Goal: Task Accomplishment & Management: Complete application form

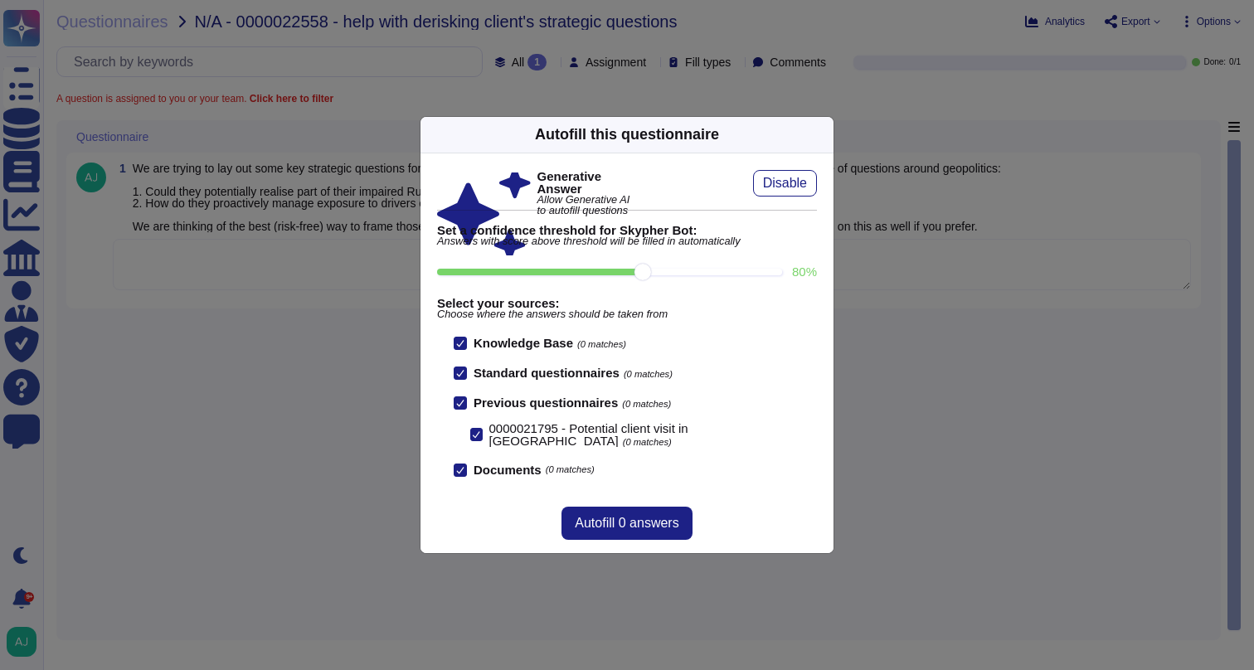
click at [392, 558] on div "Autofill this questionnaire Generative Answer Allow Generative AI to autofill q…" at bounding box center [627, 335] width 1254 height 670
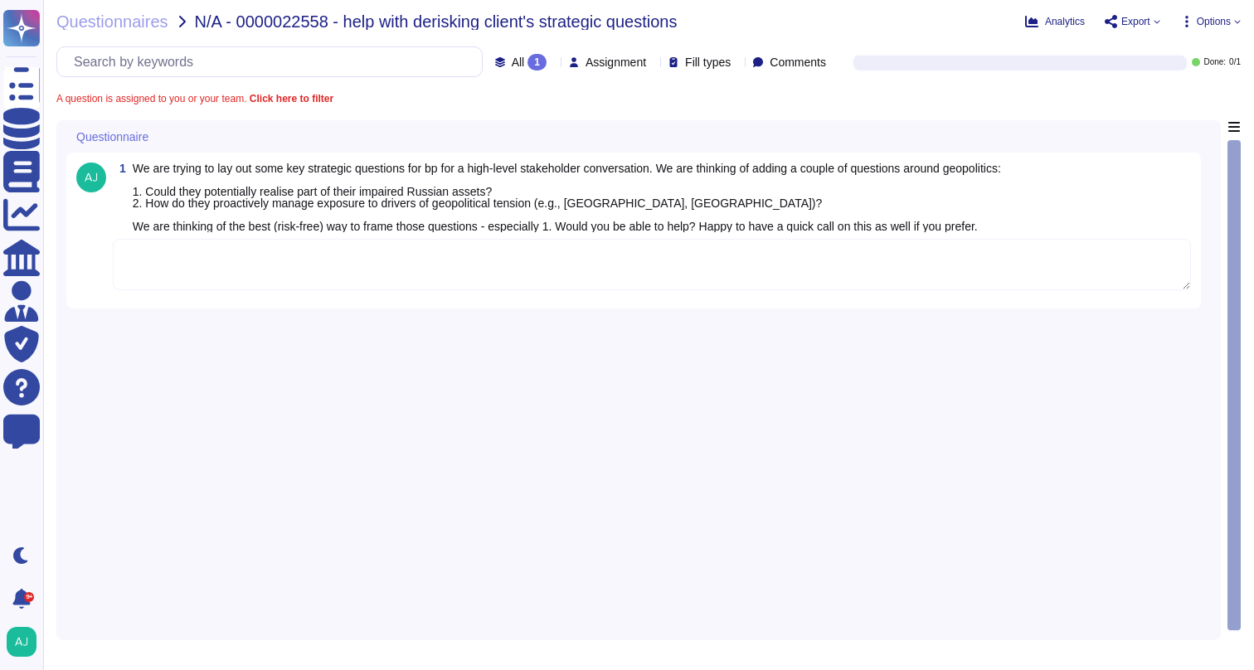
click at [436, 288] on textarea at bounding box center [652, 264] width 1079 height 51
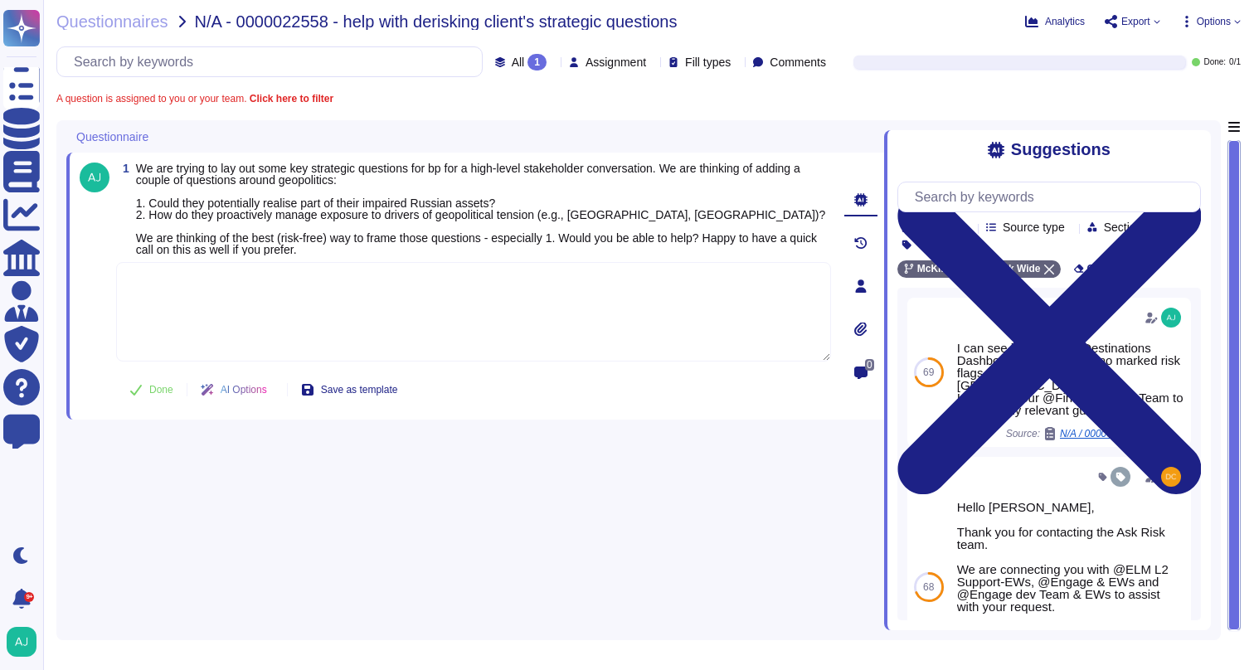
paste textarea "Let me loop in our Client Service Risk (CSR) team in [GEOGRAPHIC_DATA] to assis…"
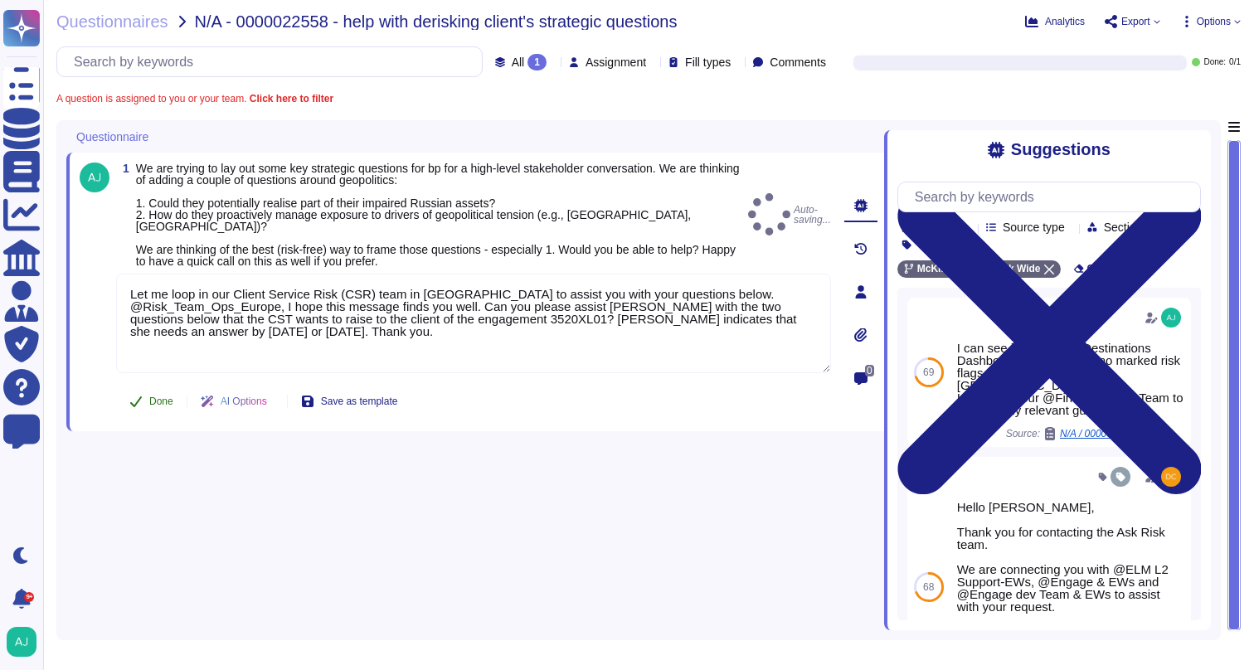
type textarea "Let me loop in our Client Service Risk (CSR) team in [GEOGRAPHIC_DATA] to assis…"
click at [158, 397] on button "Done" at bounding box center [151, 401] width 71 height 33
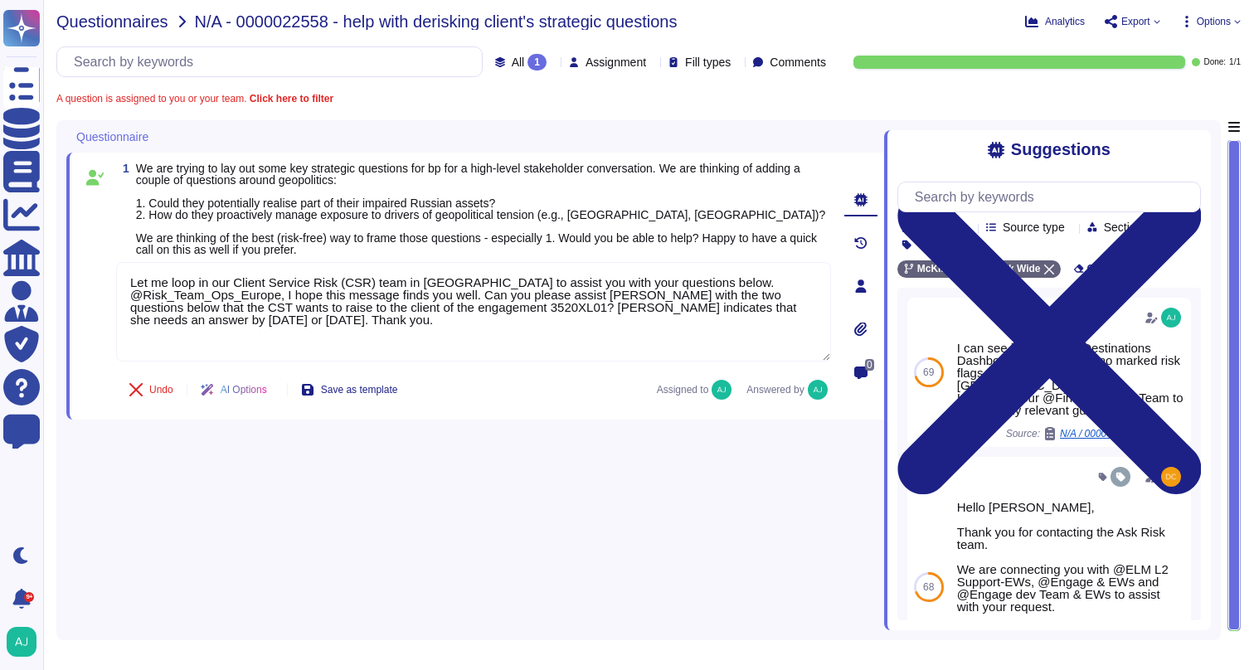
click at [148, 27] on span "Questionnaires" at bounding box center [112, 21] width 112 height 17
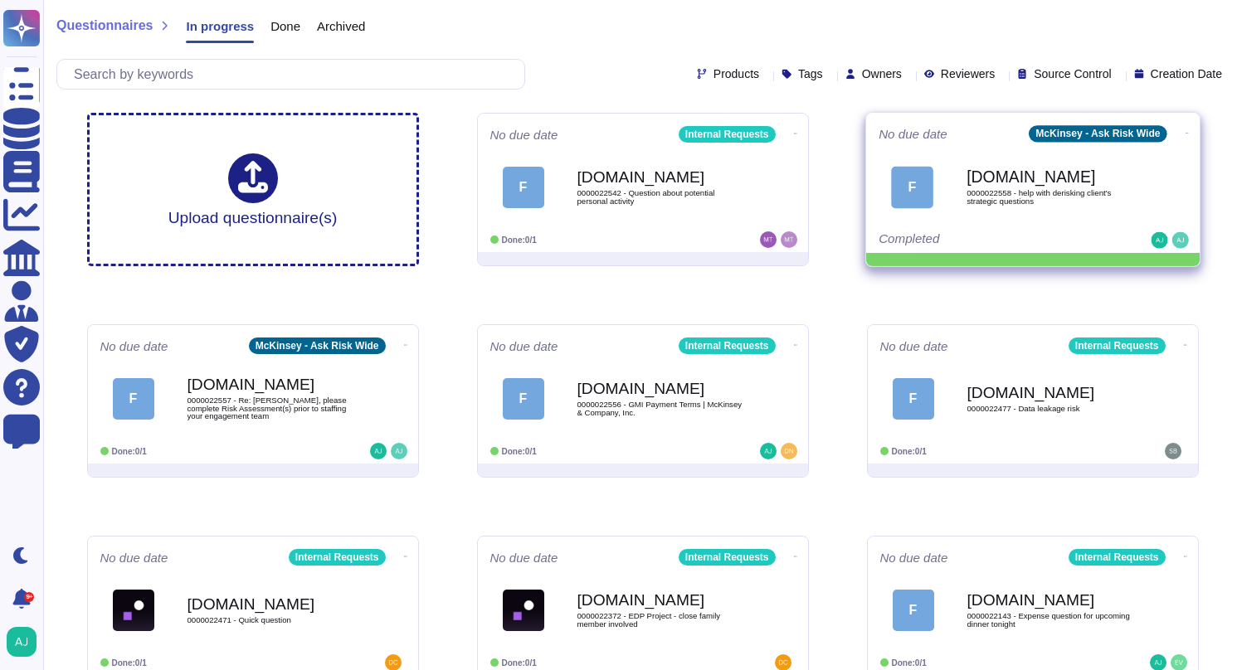
click at [1185, 134] on icon at bounding box center [1186, 133] width 3 height 4
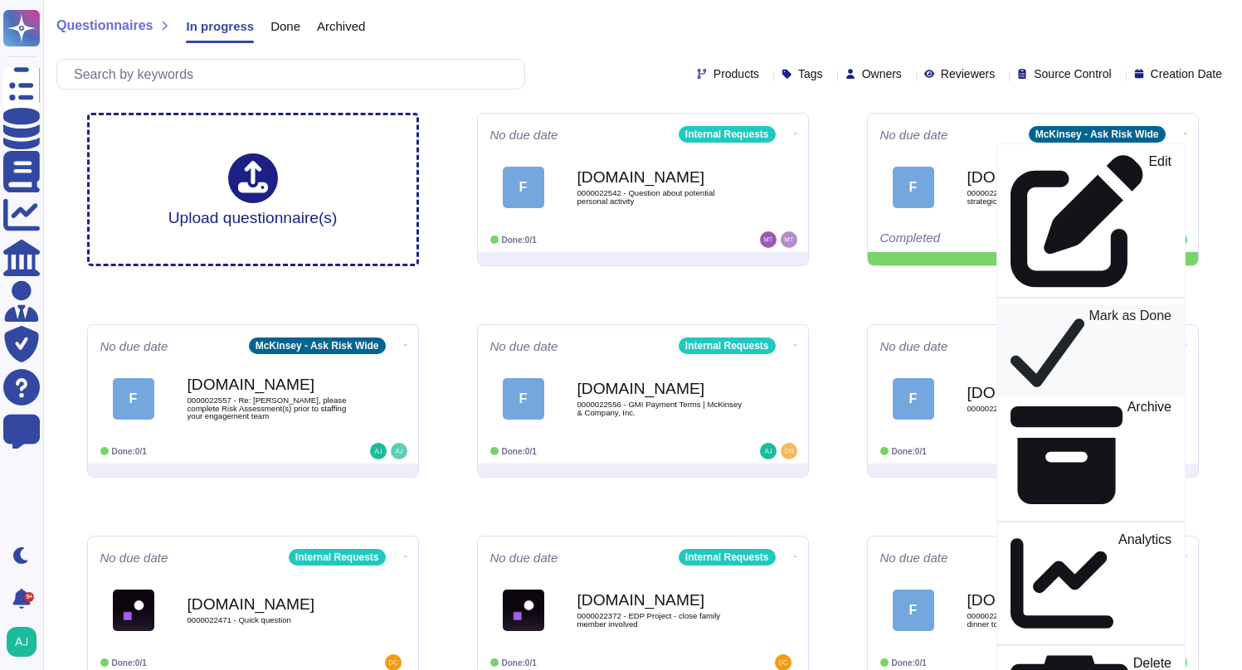
click at [1089, 309] on p "Mark as Done" at bounding box center [1130, 351] width 83 height 84
